Goal: Task Accomplishment & Management: Use online tool/utility

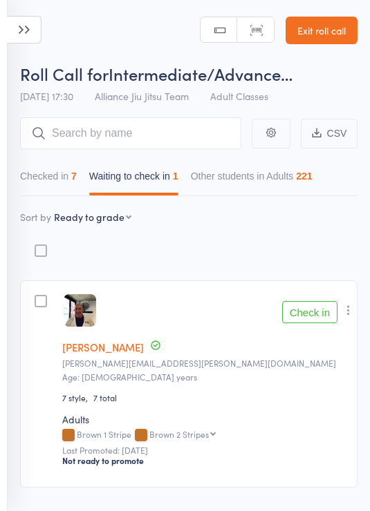
click at [314, 312] on button "Check in" at bounding box center [309, 312] width 55 height 22
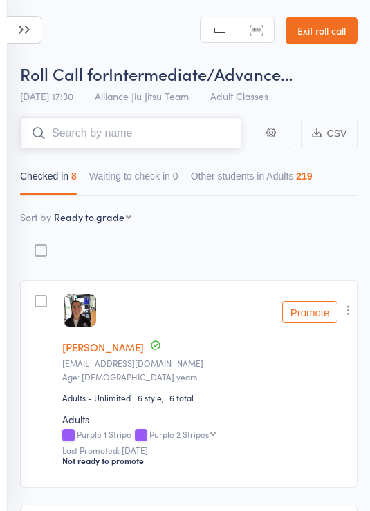
click at [181, 144] on input "search" at bounding box center [130, 133] width 221 height 32
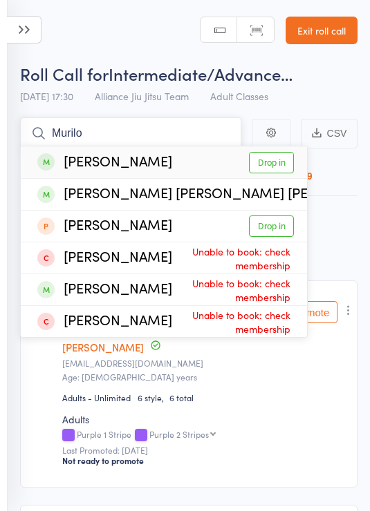
type input "Murilo"
click at [280, 152] on link "Drop in" at bounding box center [271, 162] width 45 height 21
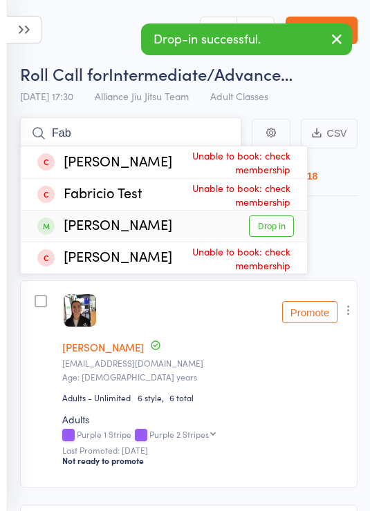
type input "Fab"
click at [276, 212] on div "[PERSON_NAME] Drop in" at bounding box center [164, 226] width 286 height 31
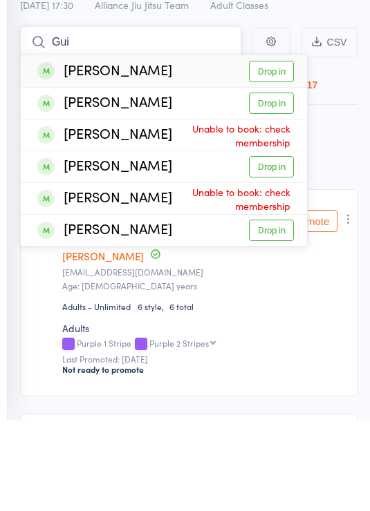
type input "Gui"
click at [271, 152] on link "Drop in" at bounding box center [271, 162] width 45 height 21
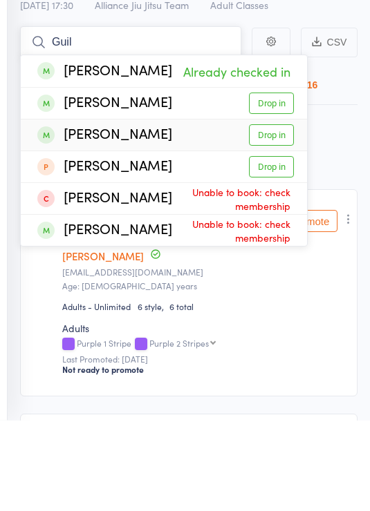
type input "Guil"
click at [279, 215] on link "Drop in" at bounding box center [271, 225] width 45 height 21
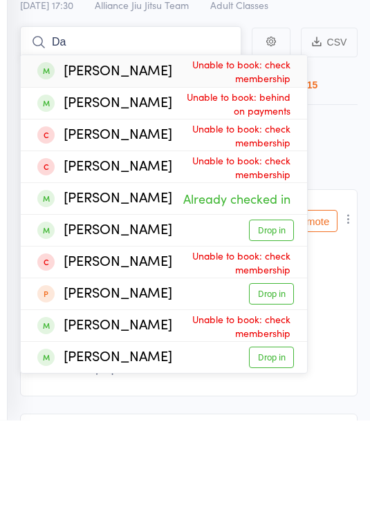
type input "D"
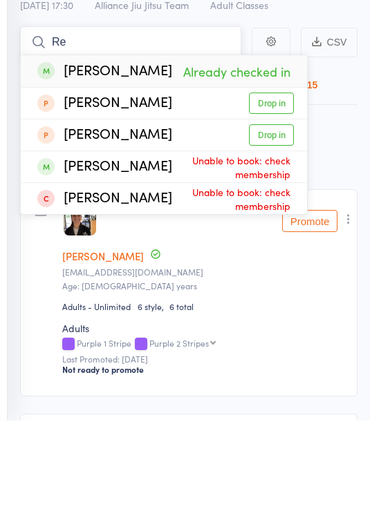
type input "R"
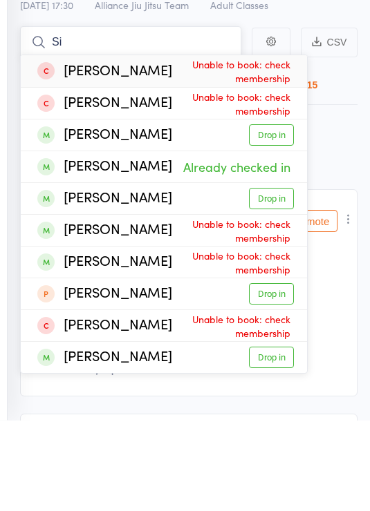
type input "S"
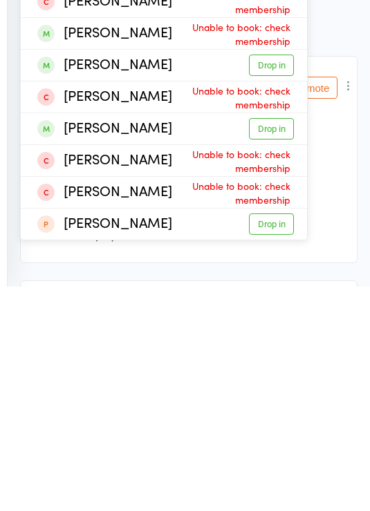
type input "Oli"
click at [271, 343] on link "Drop in" at bounding box center [271, 353] width 45 height 21
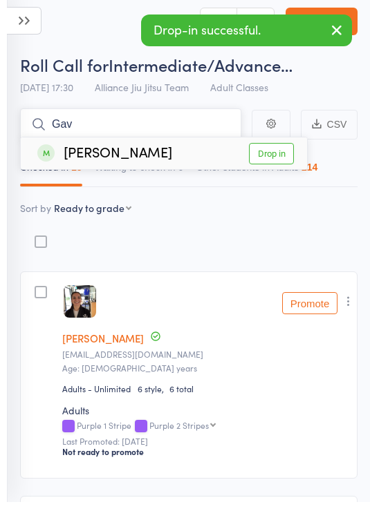
type input "Gav"
click at [271, 152] on link "Drop in" at bounding box center [271, 162] width 45 height 21
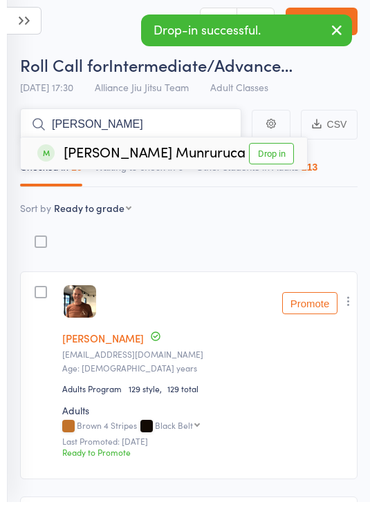
type input "[PERSON_NAME]"
click at [267, 157] on link "Drop in" at bounding box center [271, 162] width 45 height 21
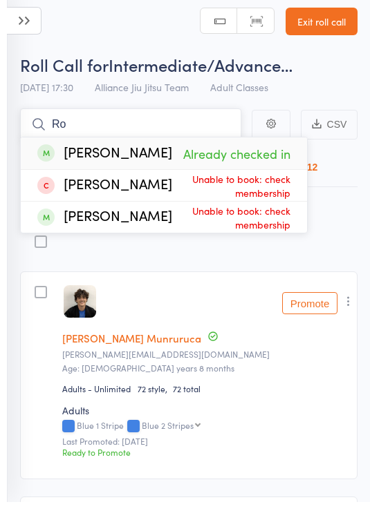
type input "R"
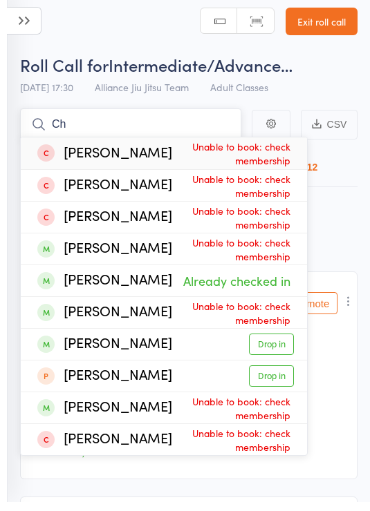
type input "C"
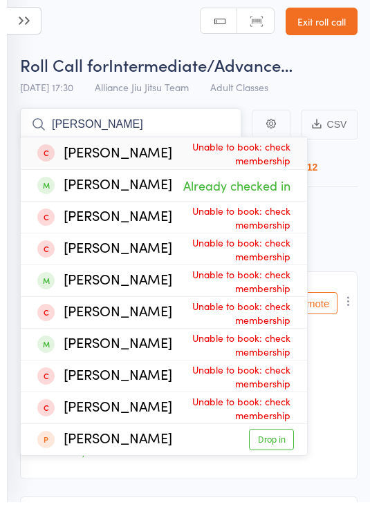
type input "J"
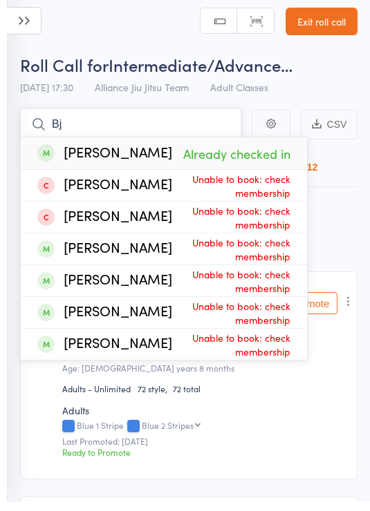
type input "B"
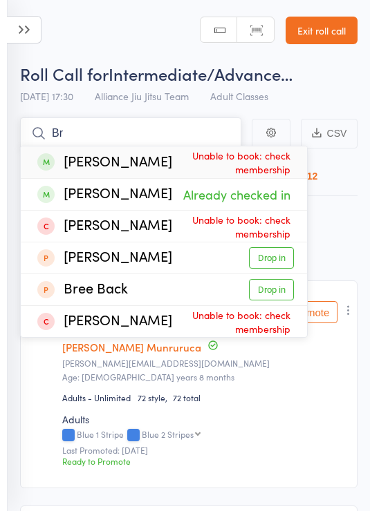
type input "B"
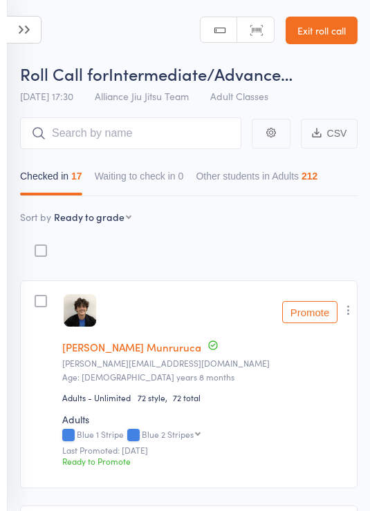
click at [38, 29] on icon at bounding box center [24, 30] width 35 height 28
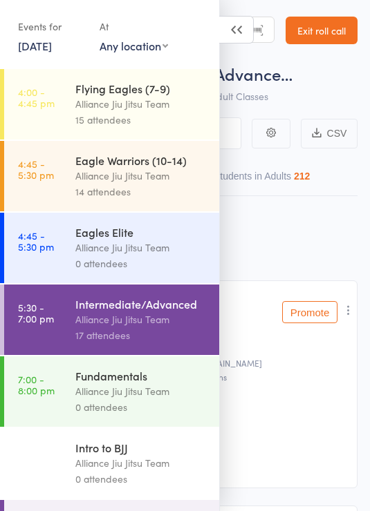
scroll to position [307, 0]
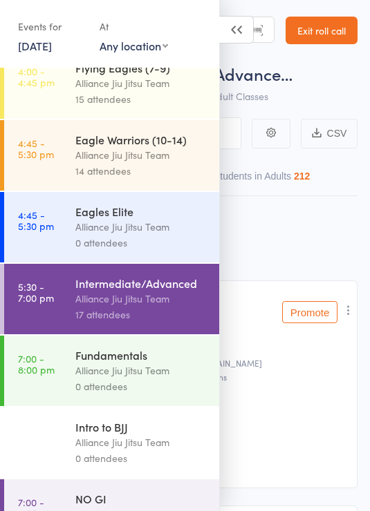
click at [158, 379] on div "Alliance Jiu Jitsu Team" at bounding box center [141, 371] width 132 height 16
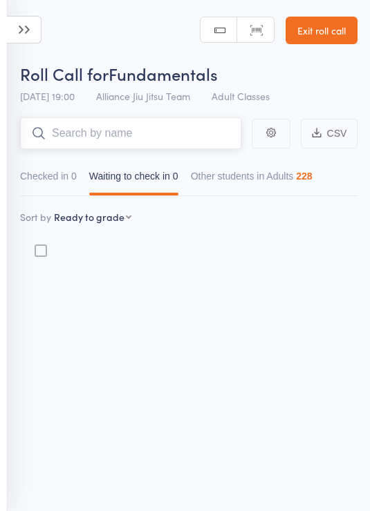
click at [59, 172] on button "Checked in 0" at bounding box center [48, 180] width 57 height 32
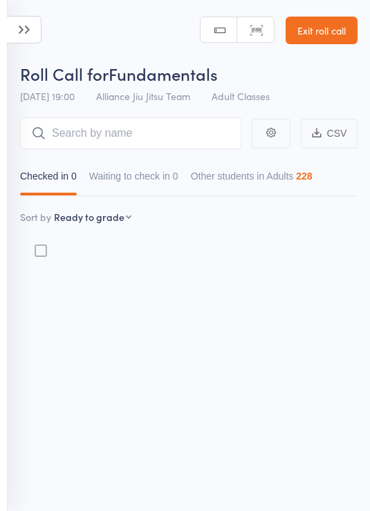
click at [28, 25] on icon at bounding box center [24, 30] width 35 height 28
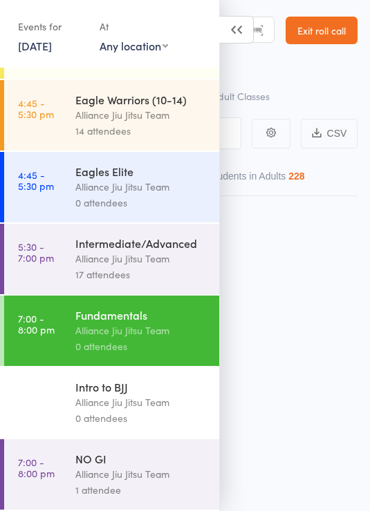
scroll to position [10, 0]
click at [146, 461] on div "NO GI" at bounding box center [141, 458] width 132 height 15
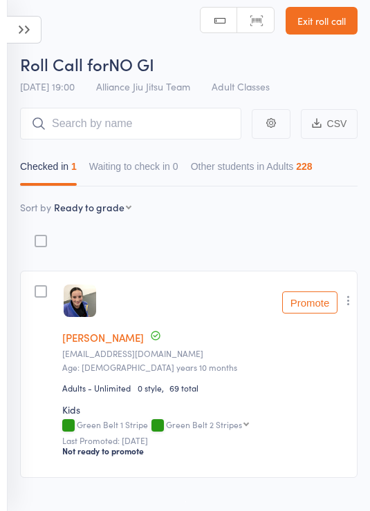
click at [17, 20] on icon at bounding box center [24, 30] width 35 height 28
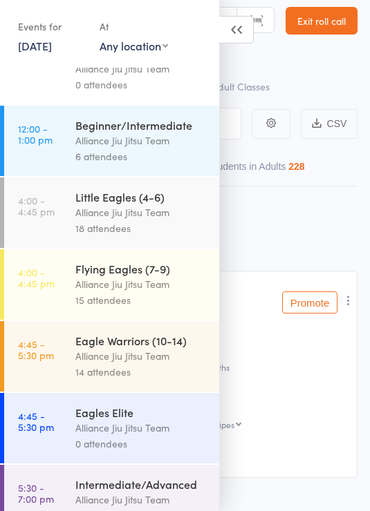
scroll to position [113, 0]
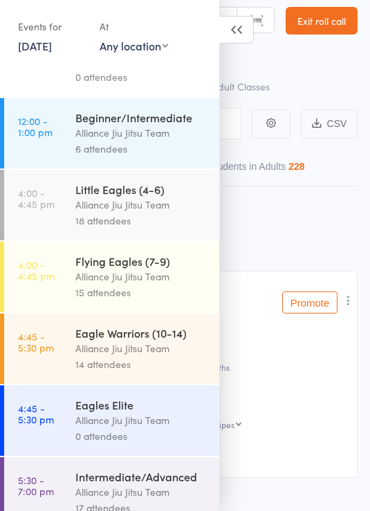
click at [142, 356] on div "Alliance Jiu Jitsu Team" at bounding box center [141, 349] width 132 height 16
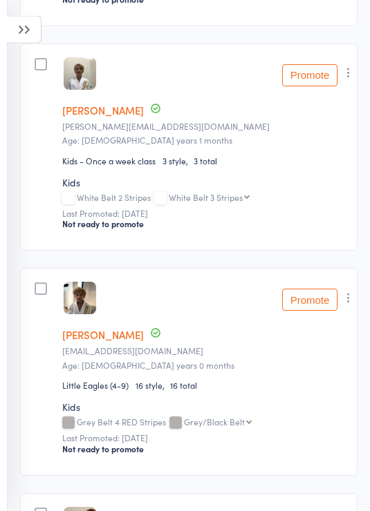
click at [21, 23] on icon at bounding box center [24, 30] width 35 height 28
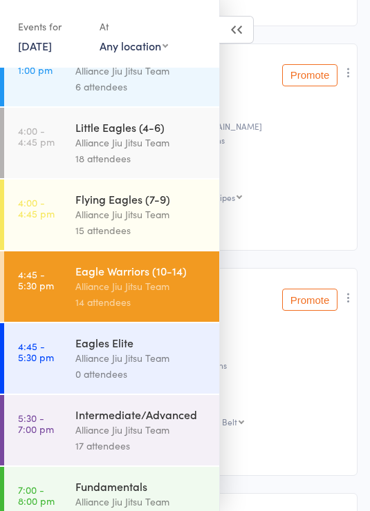
scroll to position [191, 0]
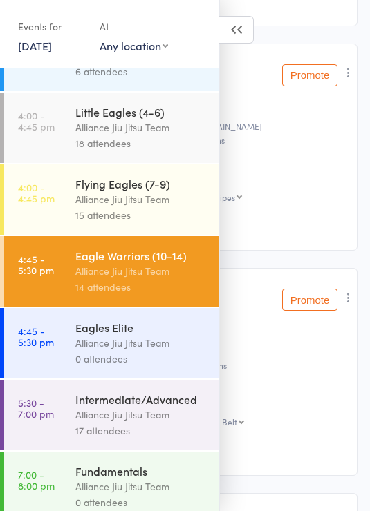
click at [166, 407] on div "Intermediate/Advanced" at bounding box center [141, 399] width 132 height 15
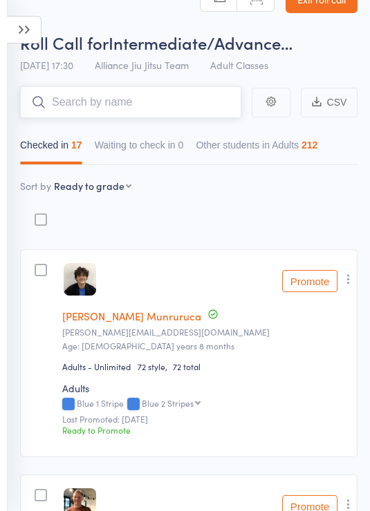
scroll to position [30, 0]
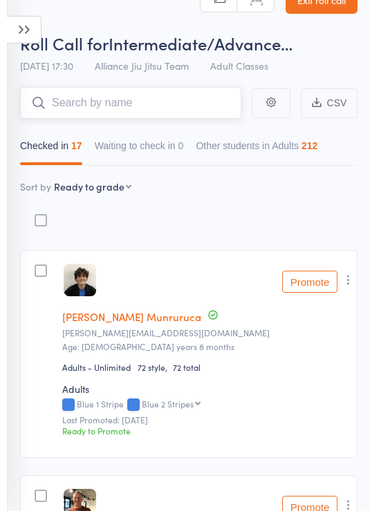
click at [169, 97] on input "search" at bounding box center [130, 103] width 221 height 32
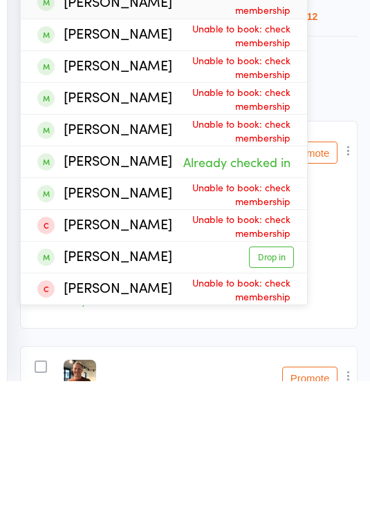
scroll to position [9, 0]
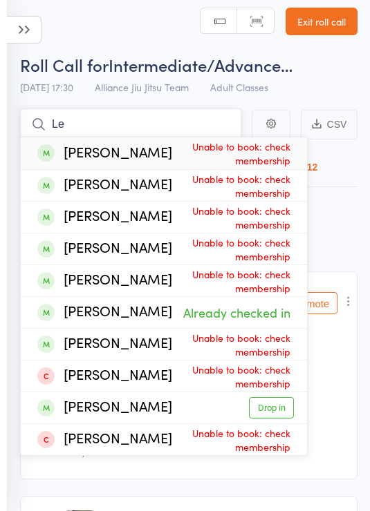
type input "L"
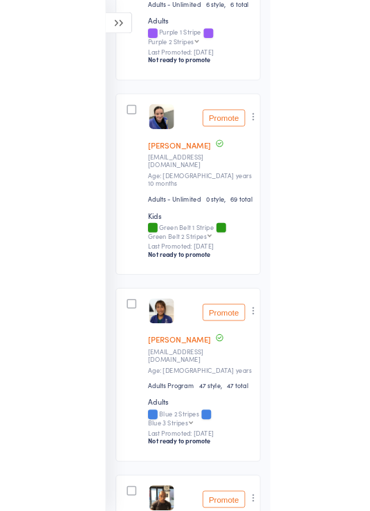
scroll to position [992, 0]
